Goal: Check status: Check status

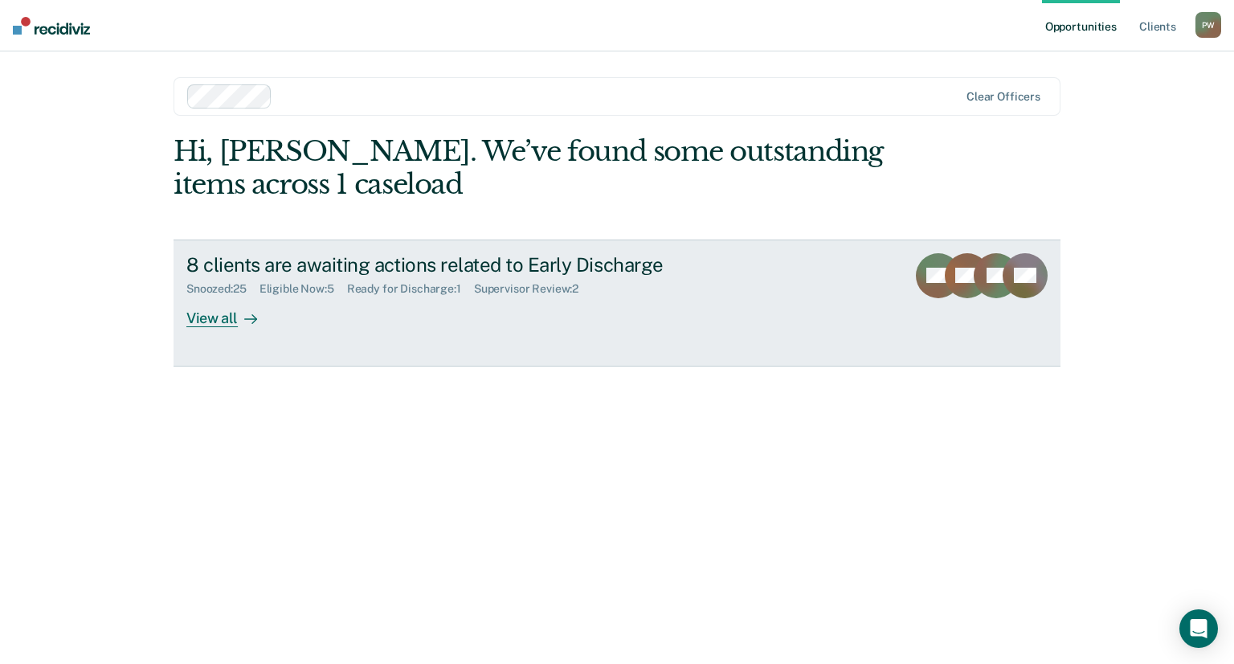
click at [209, 322] on div "View all" at bounding box center [231, 311] width 90 height 31
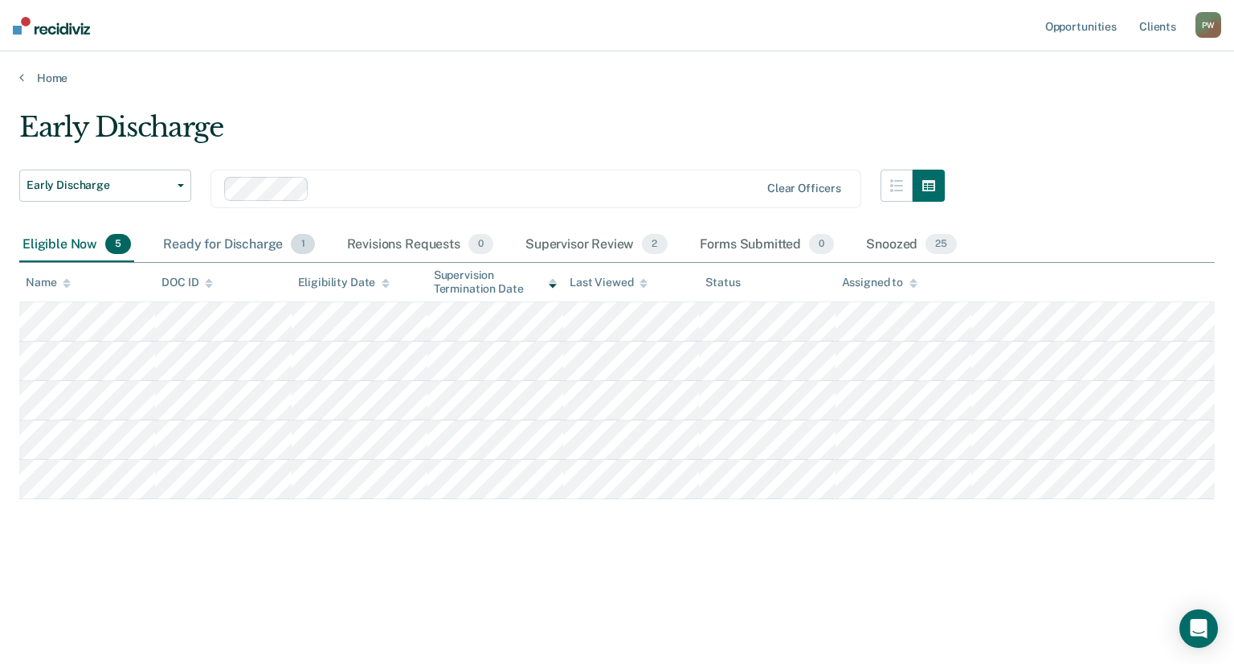
click at [212, 239] on div "Ready for Discharge 1" at bounding box center [238, 244] width 157 height 35
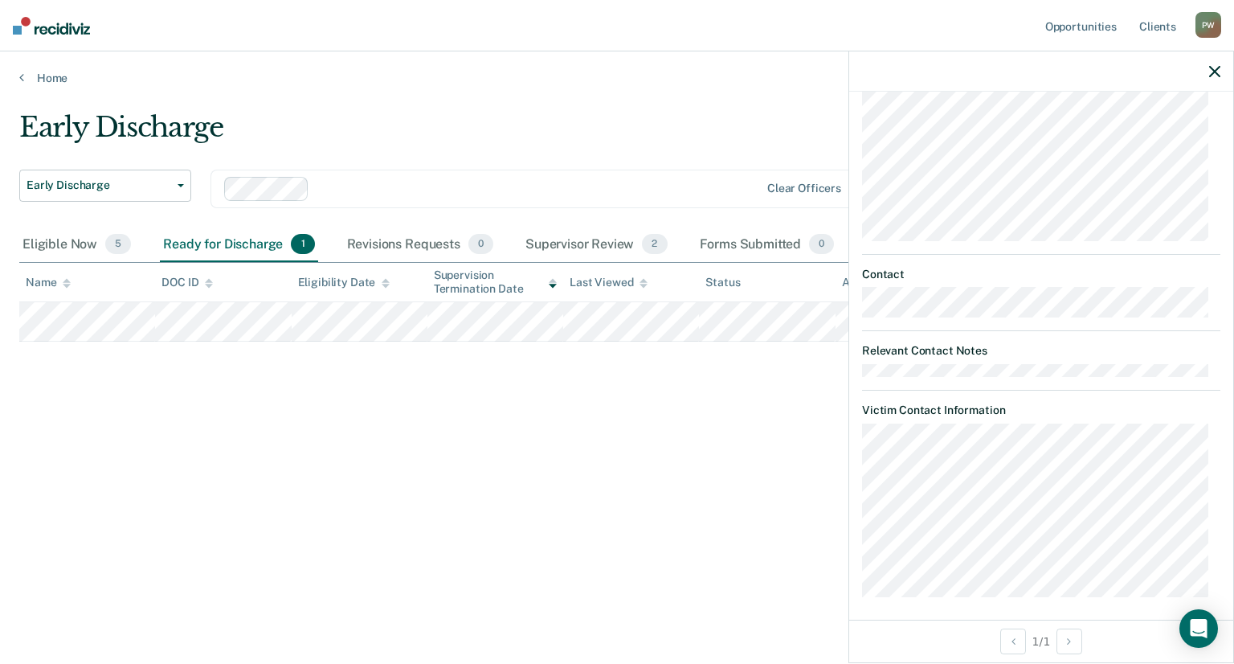
scroll to position [697, 0]
drag, startPoint x: 852, startPoint y: 531, endPoint x: 692, endPoint y: 451, distance: 177.8
click at [692, 451] on div "Early Discharge Early Discharge Early Discharge Clear officers Eligible Now 5 R…" at bounding box center [616, 327] width 1195 height 432
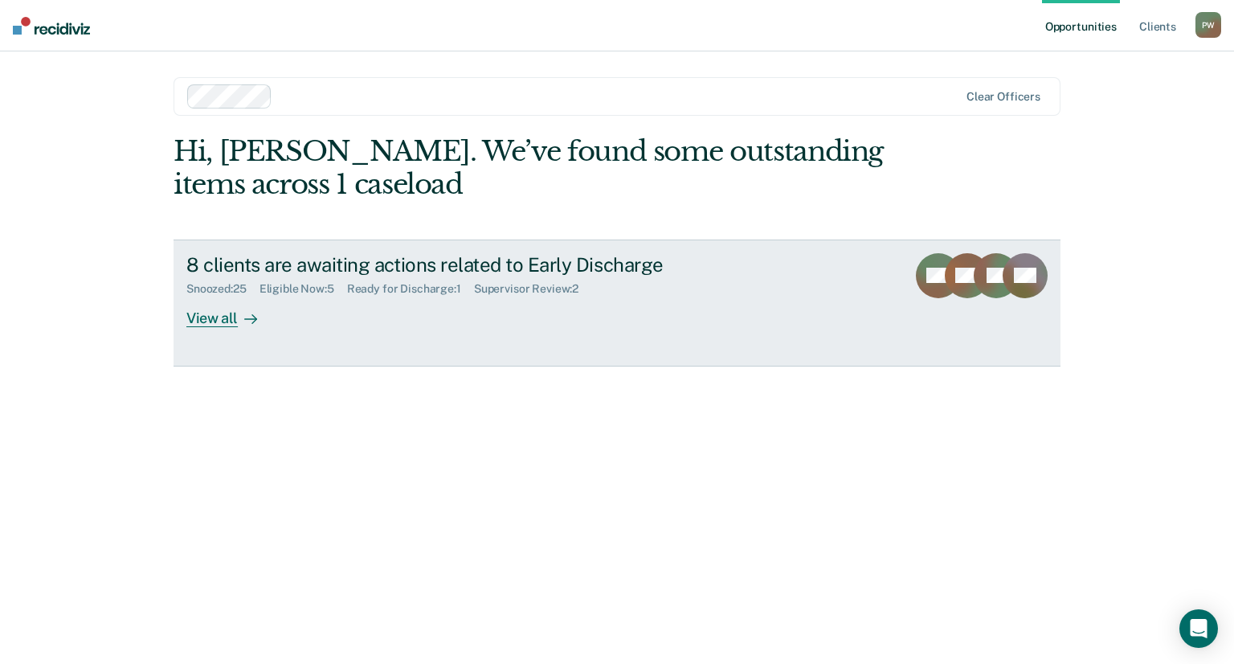
click at [222, 314] on div "View all" at bounding box center [231, 311] width 90 height 31
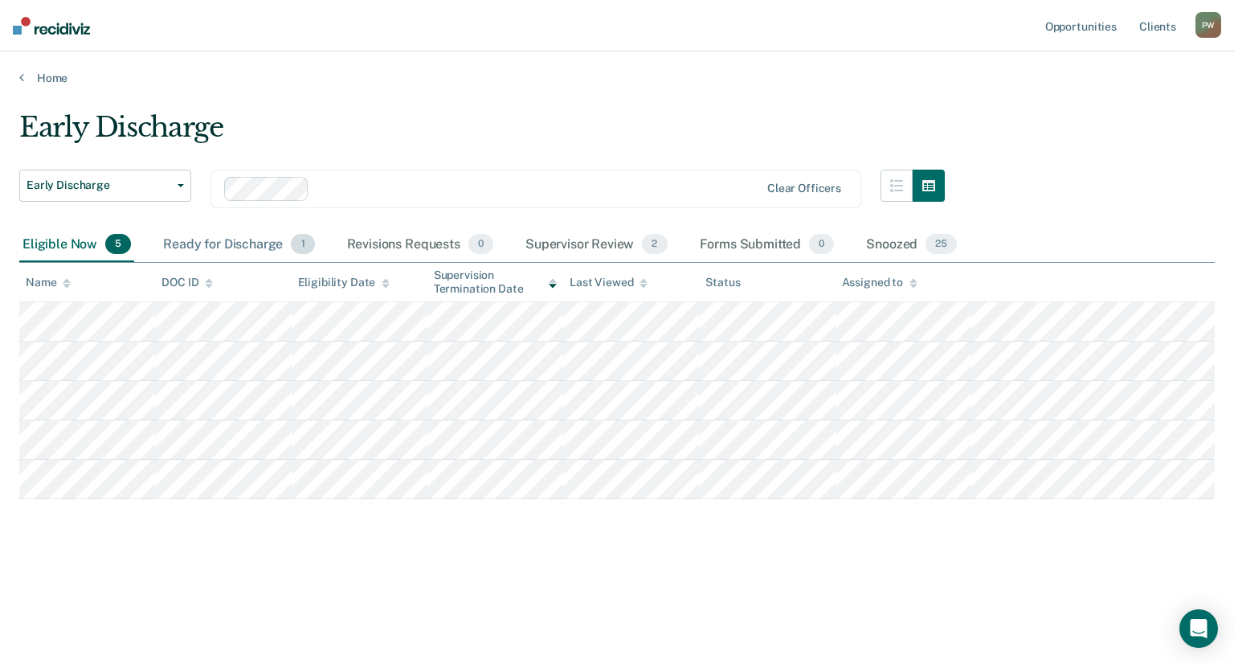
click at [211, 238] on div "Ready for Discharge 1" at bounding box center [238, 244] width 157 height 35
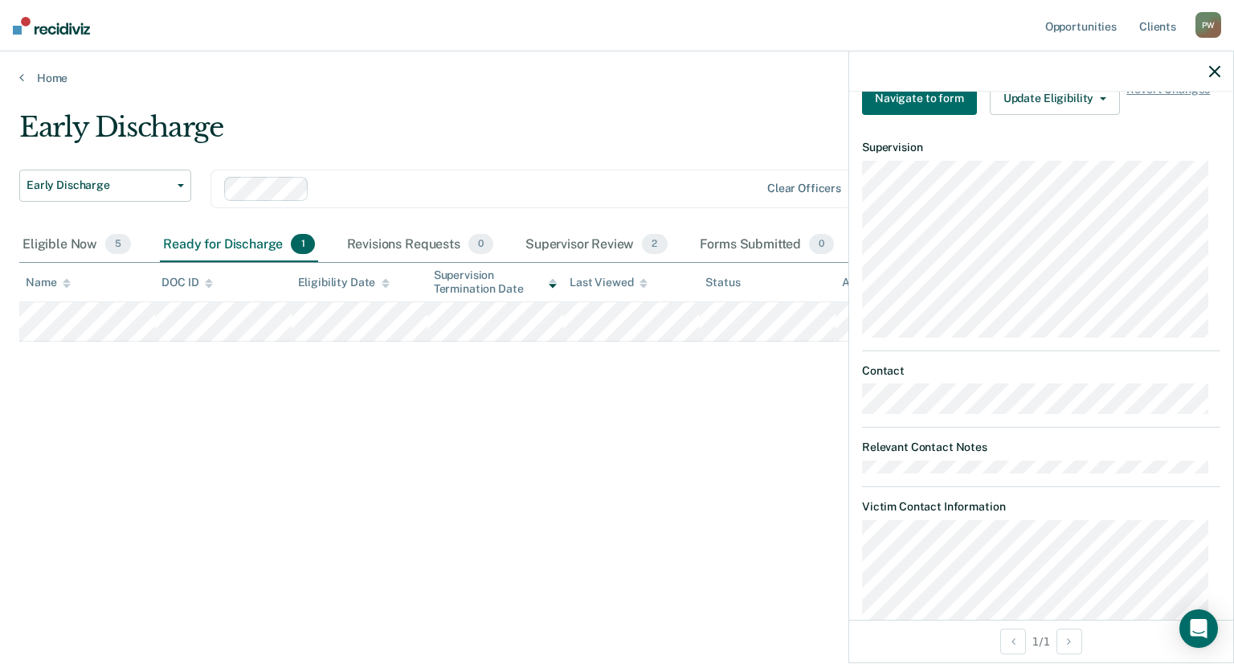
scroll to position [643, 0]
